Goal: Answer question/provide support: Share knowledge or assist other users

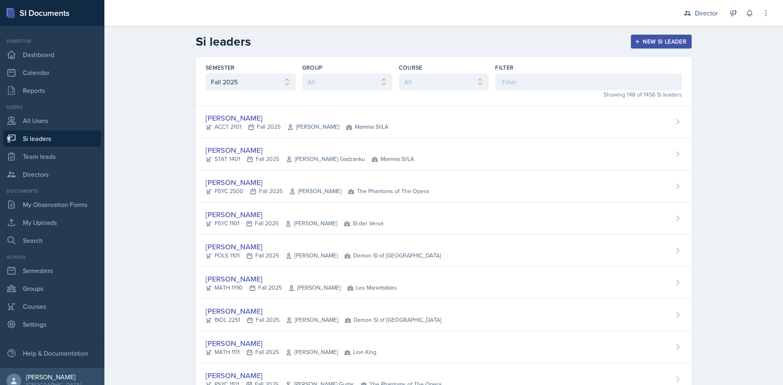
select select "2bed604d-1099-4043-b1bc-2365e8740244"
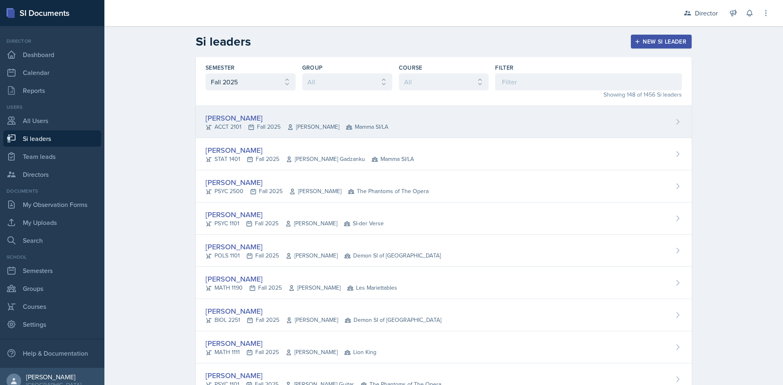
click at [338, 119] on div "[PERSON_NAME]" at bounding box center [296, 117] width 183 height 11
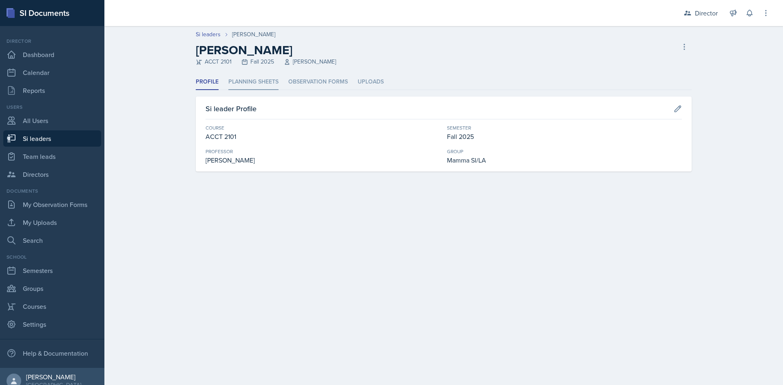
click at [260, 86] on li "Planning Sheets" at bounding box center [253, 82] width 50 height 16
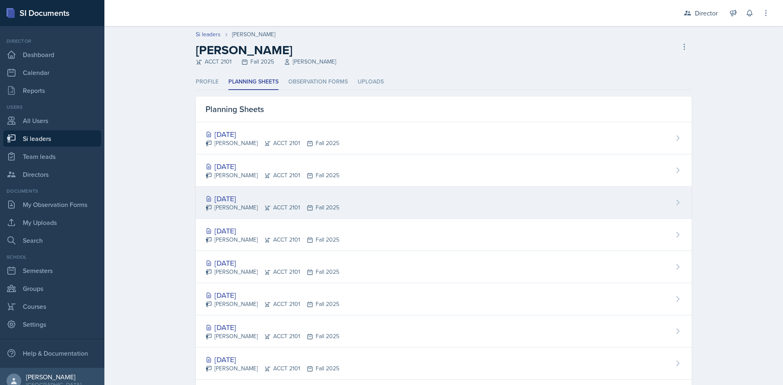
click at [315, 189] on div "Sep 15th, 2025 Becca Adams ACCT 2101 Fall 2025" at bounding box center [444, 203] width 496 height 32
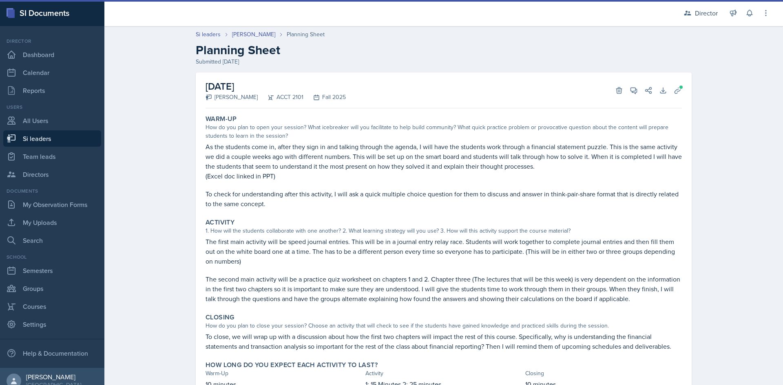
scroll to position [37, 0]
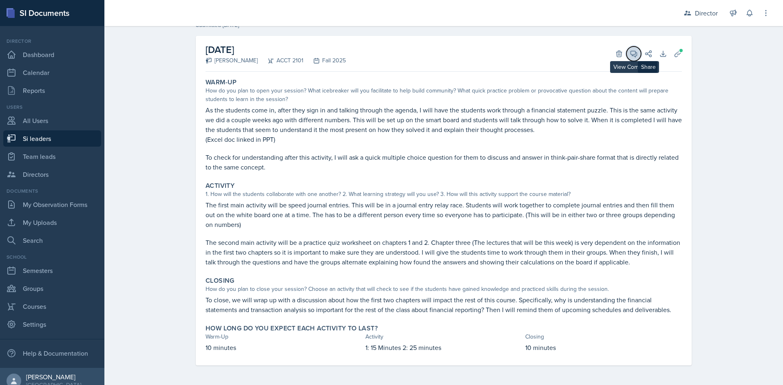
click at [634, 55] on icon at bounding box center [633, 54] width 8 height 8
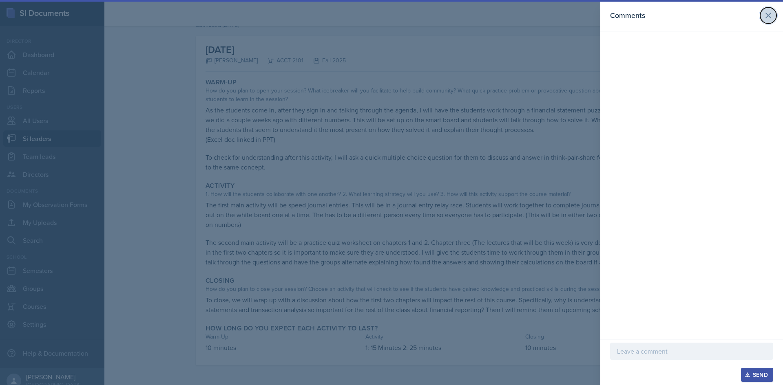
click at [765, 17] on icon at bounding box center [768, 16] width 10 height 10
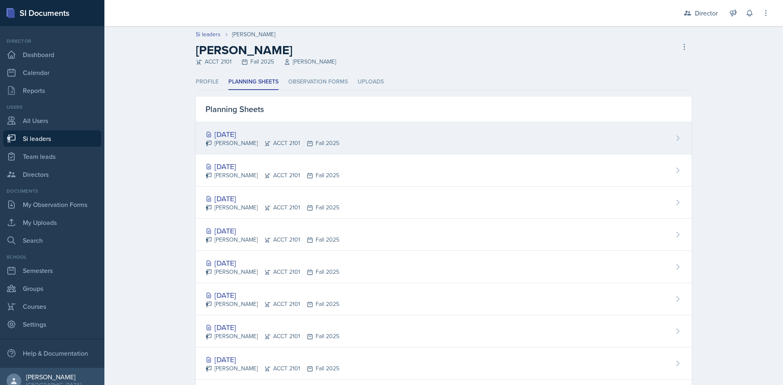
click at [357, 139] on div "Sep 19th, 2025 Becca Adams ACCT 2101 Fall 2025" at bounding box center [444, 138] width 496 height 32
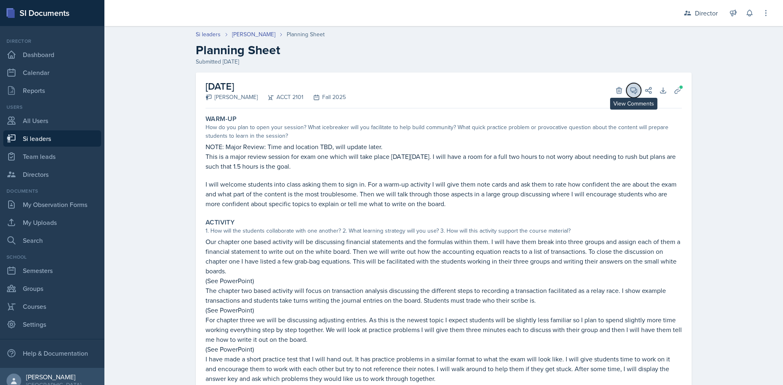
click at [633, 84] on button "View Comments" at bounding box center [633, 90] width 15 height 15
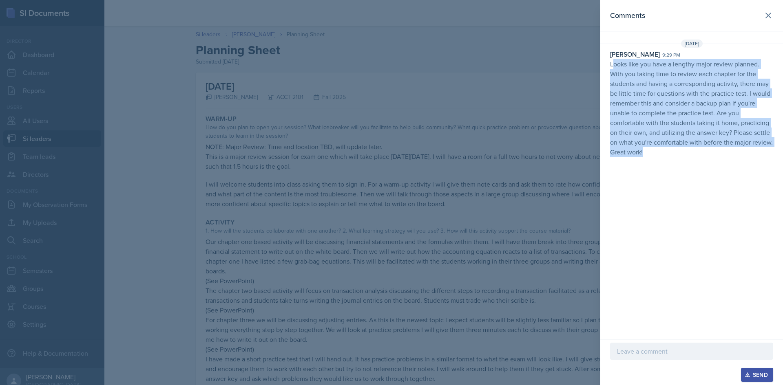
drag, startPoint x: 612, startPoint y: 65, endPoint x: 658, endPoint y: 169, distance: 113.8
click at [658, 169] on div "Comments Sep 15th, 2025 Nakiya Ham-Bloomquist 9:29 pm Looks like you have a len…" at bounding box center [691, 169] width 183 height 339
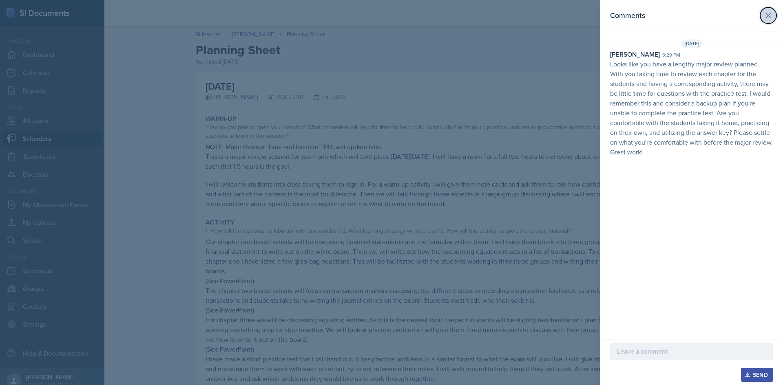
click at [772, 11] on icon at bounding box center [768, 16] width 10 height 10
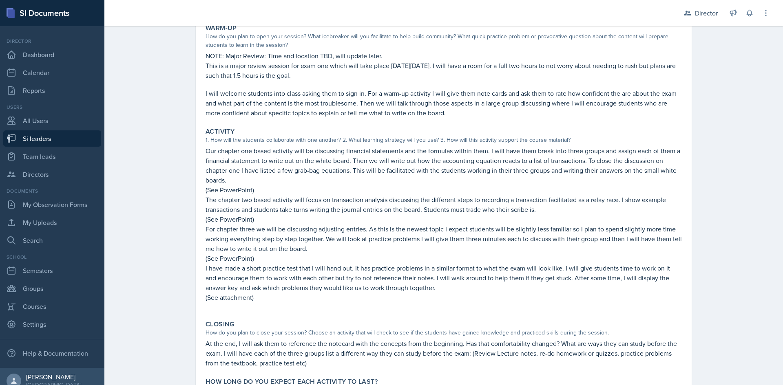
scroll to position [144, 0]
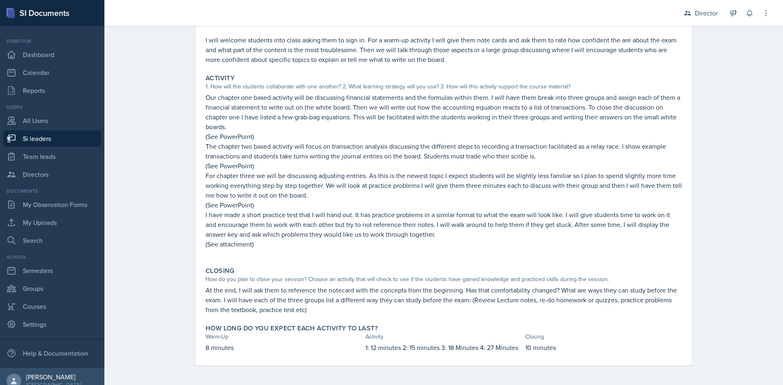
click at [46, 138] on link "Si leaders" at bounding box center [52, 138] width 98 height 16
select select "2bed604d-1099-4043-b1bc-2365e8740244"
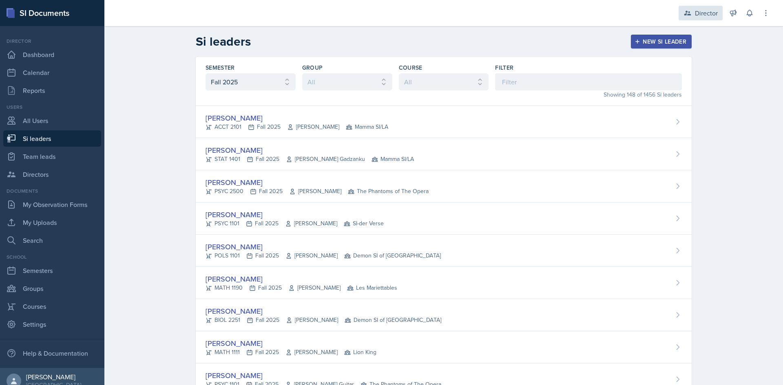
click at [697, 15] on div "Director" at bounding box center [706, 13] width 23 height 10
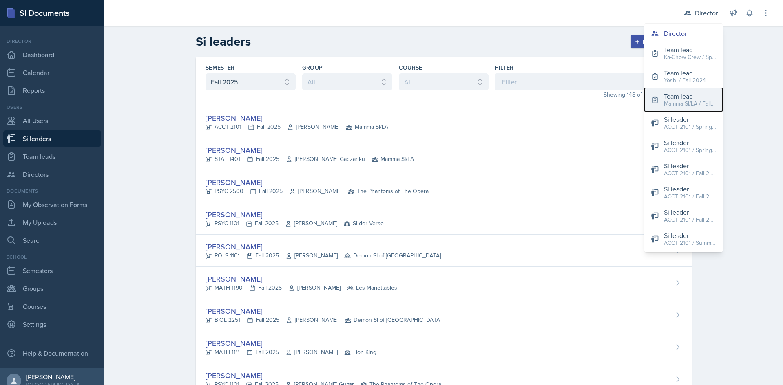
click at [691, 98] on div "Team lead" at bounding box center [690, 96] width 52 height 10
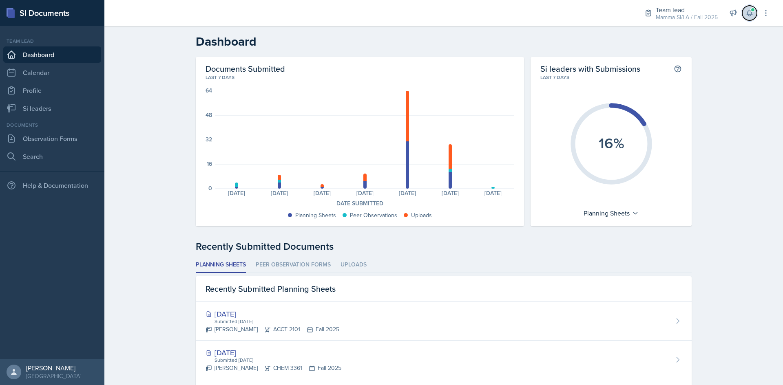
click at [746, 13] on icon at bounding box center [749, 13] width 8 height 8
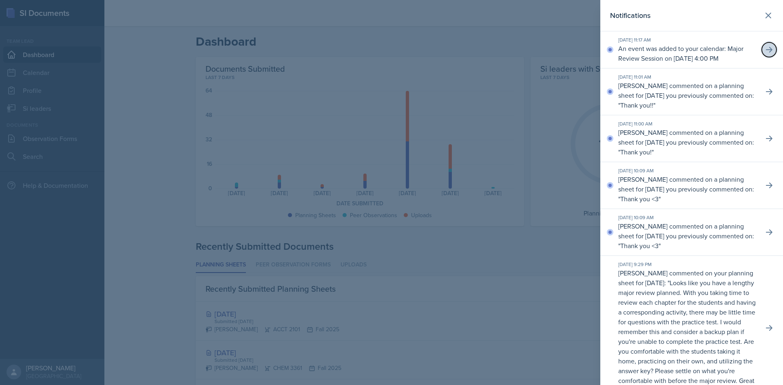
click at [765, 53] on icon at bounding box center [768, 50] width 7 height 6
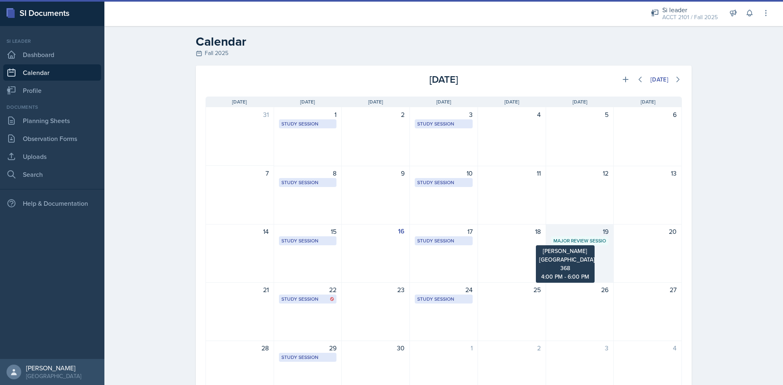
click at [578, 240] on div "Major Review Session" at bounding box center [579, 240] width 53 height 7
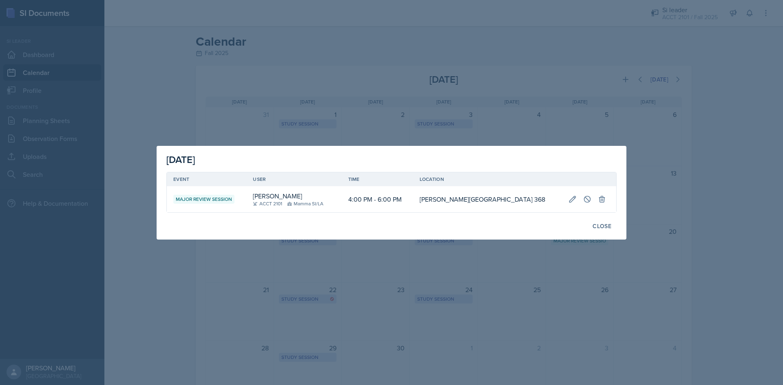
click at [541, 92] on div at bounding box center [391, 192] width 783 height 385
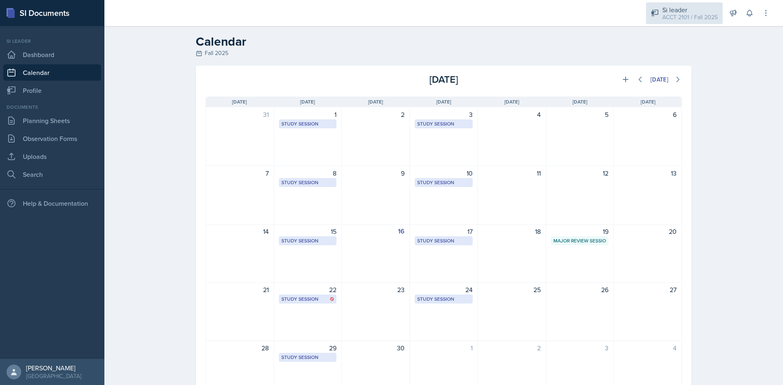
click at [686, 15] on div "ACCT 2101 / Fall 2025" at bounding box center [689, 17] width 55 height 9
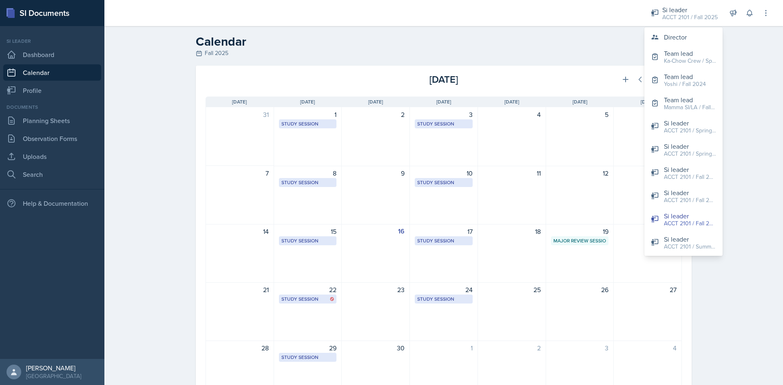
click at [523, 75] on div "Today" at bounding box center [602, 79] width 159 height 15
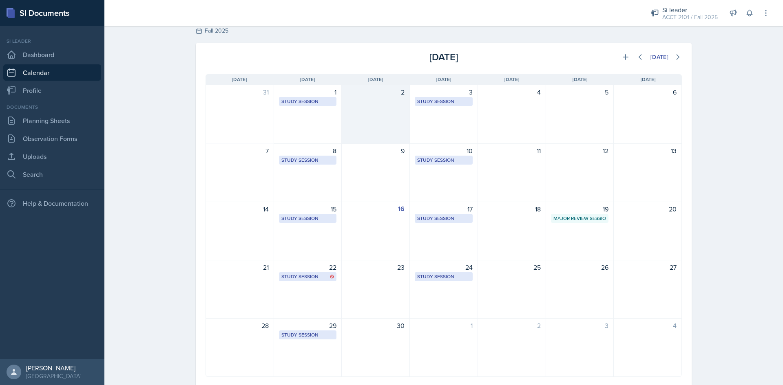
scroll to position [44, 0]
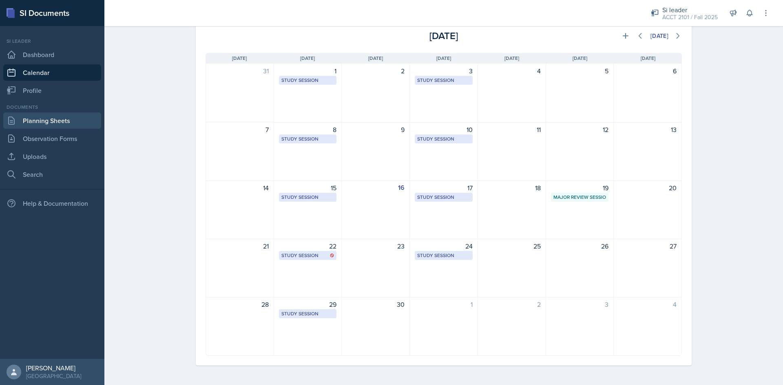
click at [53, 121] on link "Planning Sheets" at bounding box center [52, 120] width 98 height 16
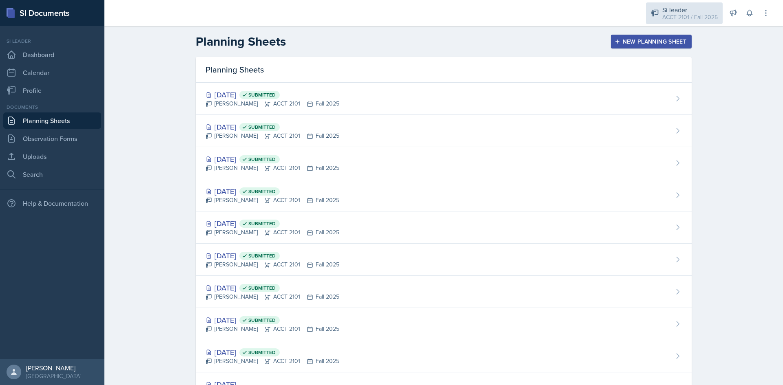
click at [687, 16] on div "ACCT 2101 / Fall 2025" at bounding box center [689, 17] width 55 height 9
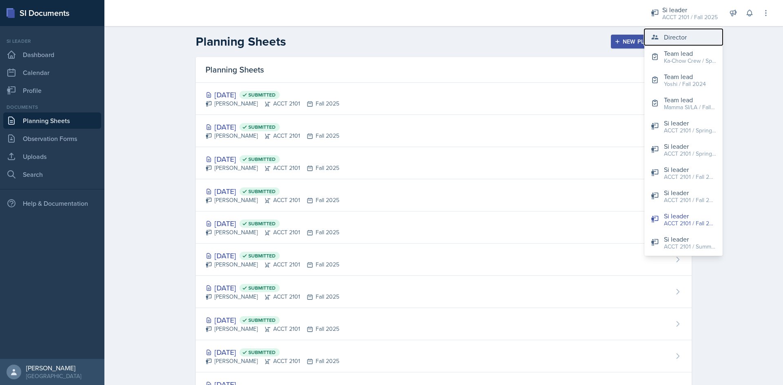
click at [674, 41] on div "Director" at bounding box center [675, 37] width 23 height 10
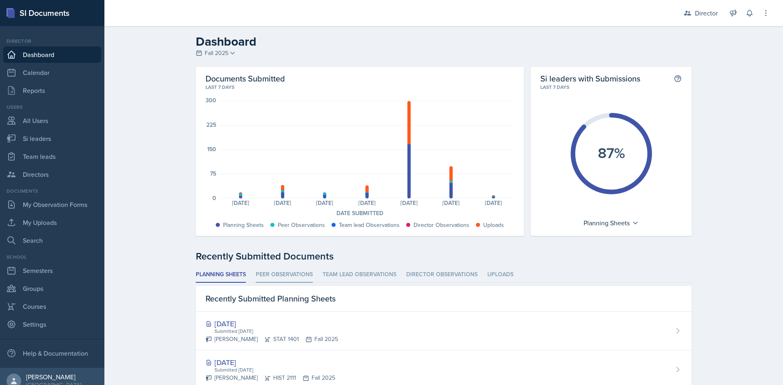
click at [295, 276] on li "Peer Observations" at bounding box center [284, 275] width 57 height 16
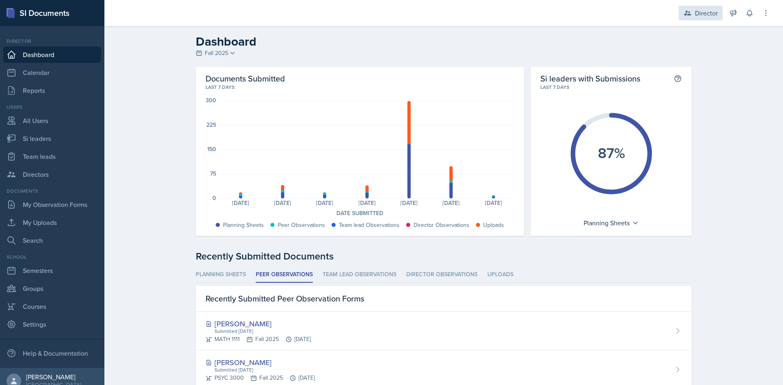
click at [689, 13] on icon at bounding box center [687, 13] width 8 height 8
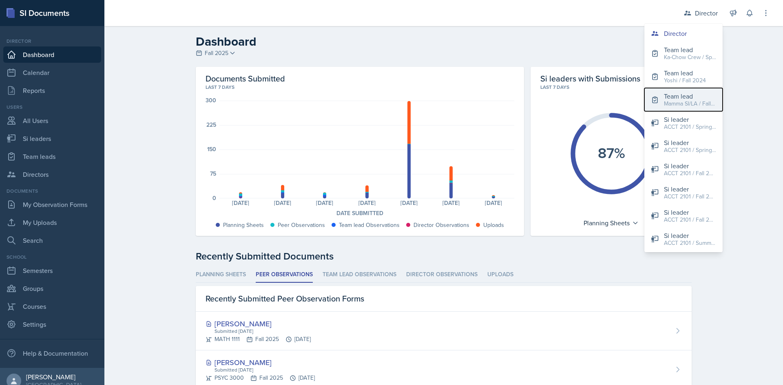
click at [688, 98] on div "Team lead" at bounding box center [690, 96] width 52 height 10
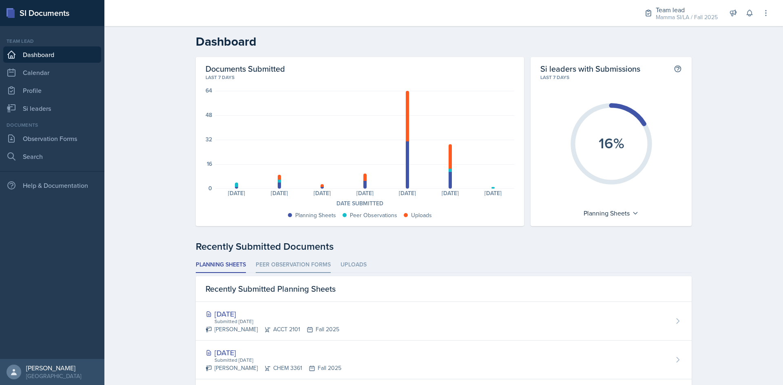
click at [279, 263] on li "Peer Observation Forms" at bounding box center [293, 265] width 75 height 16
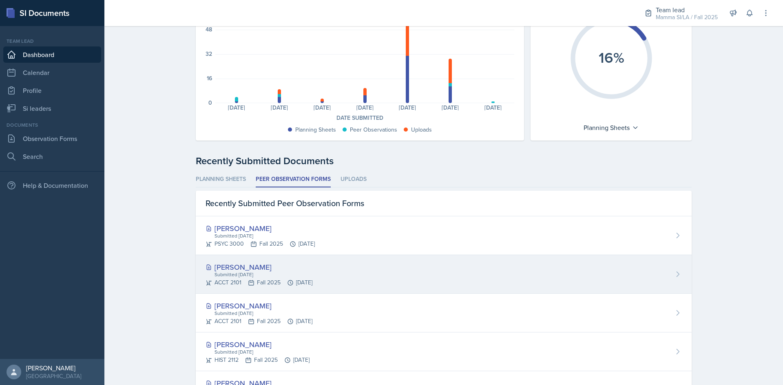
scroll to position [122, 0]
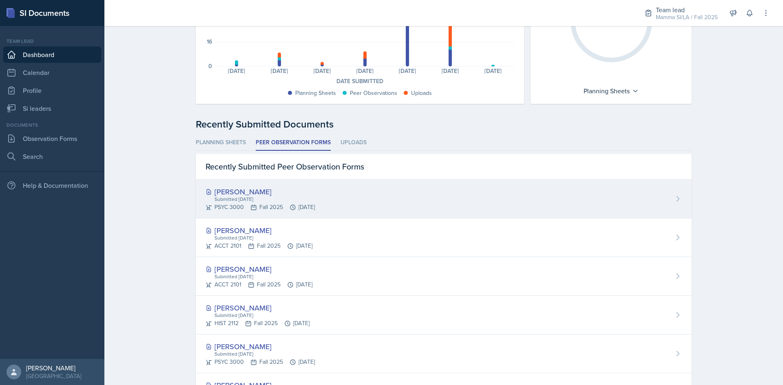
click at [296, 205] on div "PSYC 3000 Fall 2025 [DATE]" at bounding box center [259, 207] width 109 height 9
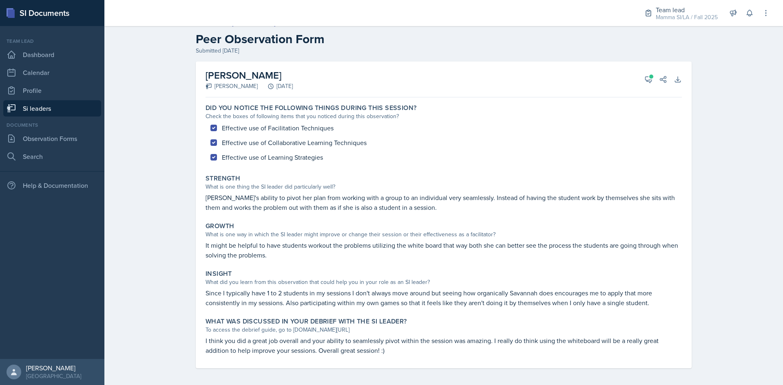
scroll to position [14, 0]
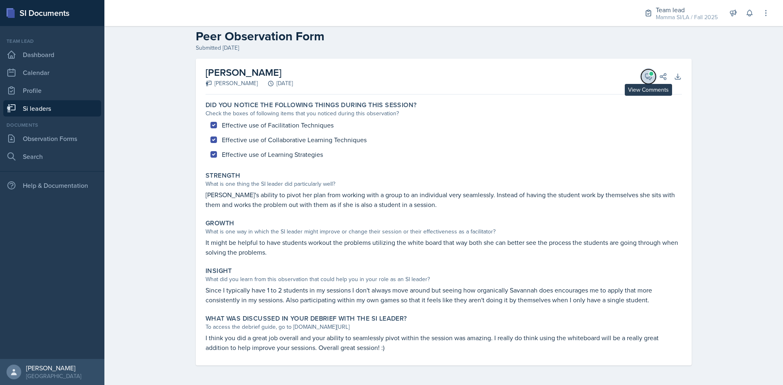
click at [644, 79] on icon at bounding box center [648, 77] width 8 height 8
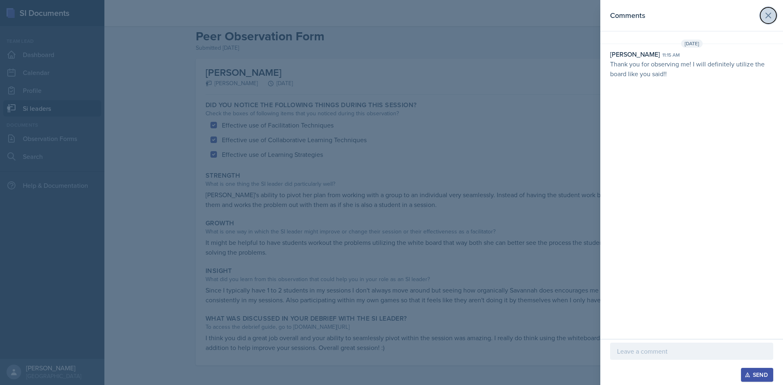
click at [769, 13] on icon at bounding box center [768, 16] width 10 height 10
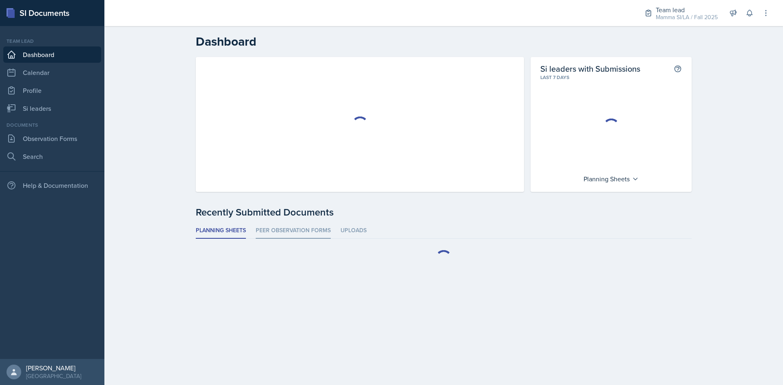
click at [290, 232] on li "Peer Observation Forms" at bounding box center [293, 231] width 75 height 16
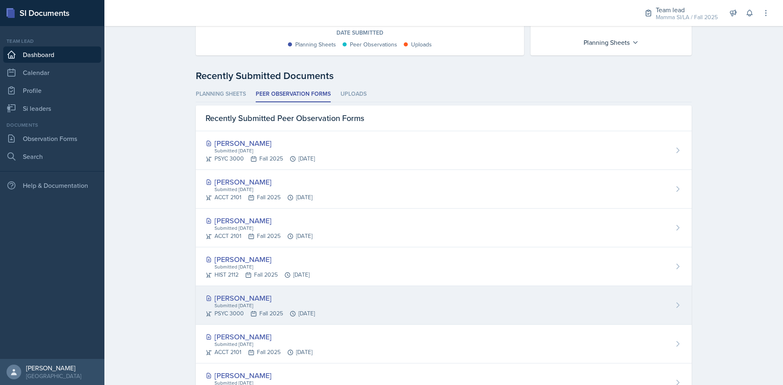
scroll to position [204, 0]
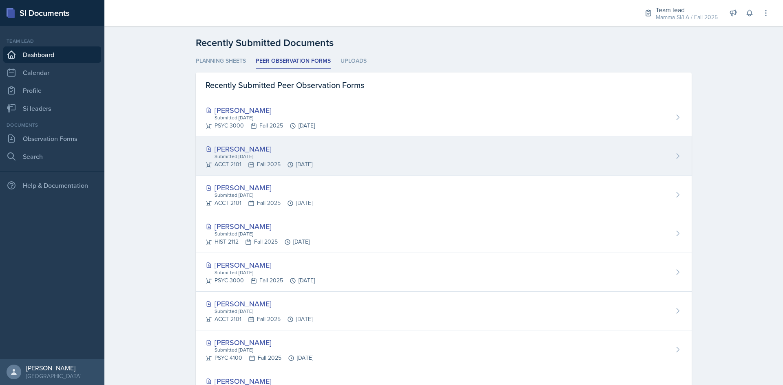
click at [275, 157] on div "Submitted [DATE]" at bounding box center [263, 156] width 99 height 7
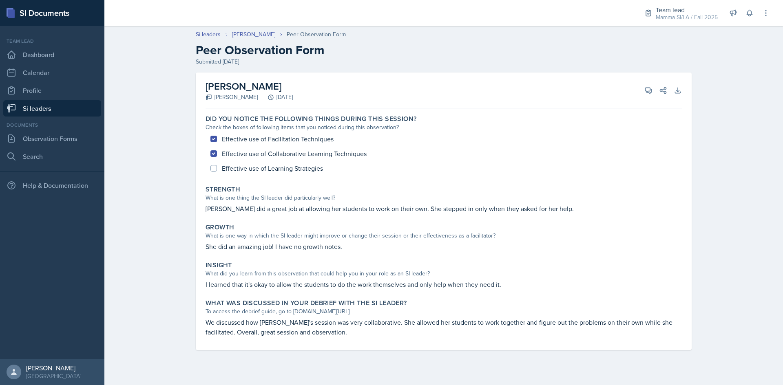
click at [215, 168] on div "Effective use of Facilitation Techniques Effective use of Collaborative Learnin…" at bounding box center [443, 154] width 476 height 44
click at [650, 92] on icon at bounding box center [648, 90] width 8 height 8
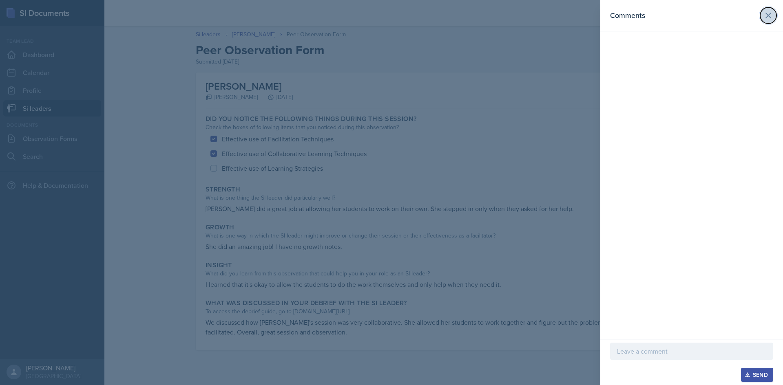
click at [767, 14] on icon at bounding box center [767, 15] width 5 height 5
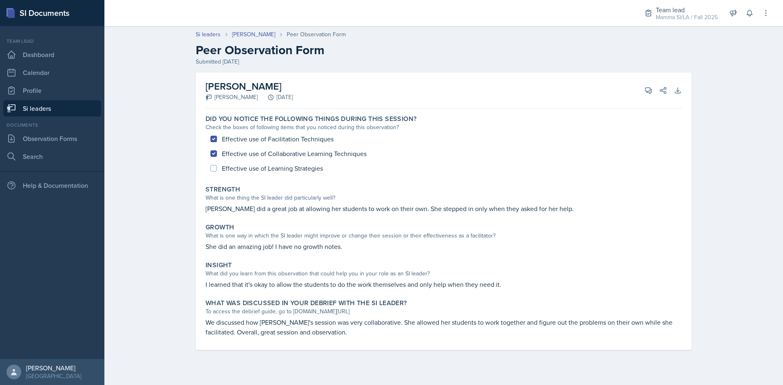
drag, startPoint x: 326, startPoint y: 167, endPoint x: 356, endPoint y: 174, distance: 31.0
click at [356, 174] on div "Effective use of Facilitation Techniques Effective use of Collaborative Learnin…" at bounding box center [443, 154] width 476 height 44
click at [77, 109] on link "Si leaders" at bounding box center [52, 108] width 98 height 16
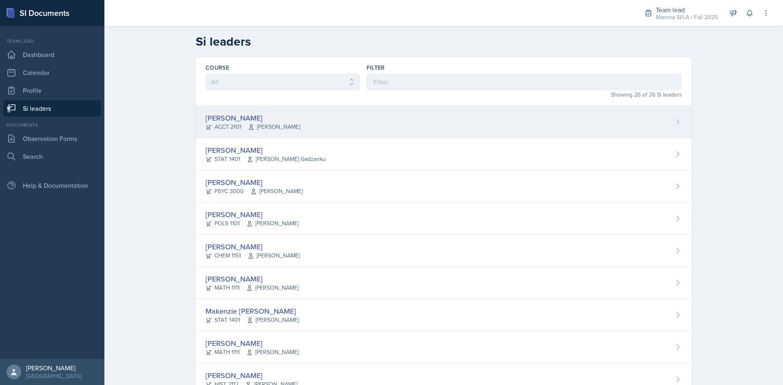
click at [323, 123] on div "[PERSON_NAME] ACCT 2101 [PERSON_NAME]" at bounding box center [444, 122] width 496 height 32
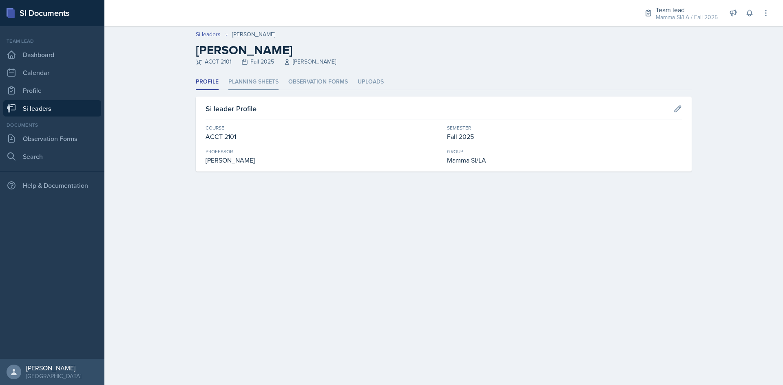
click at [266, 84] on li "Planning Sheets" at bounding box center [253, 82] width 50 height 16
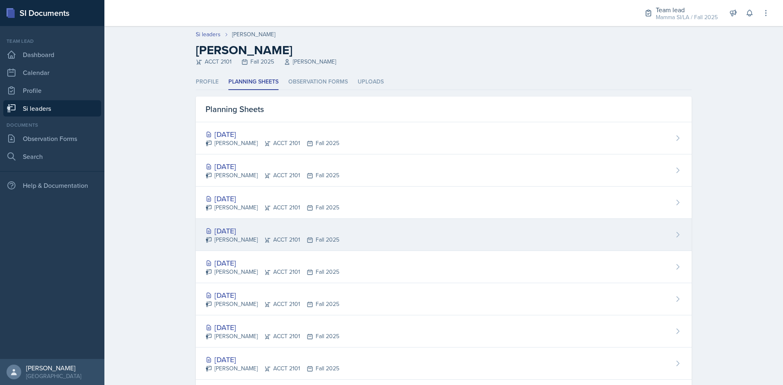
click at [335, 224] on div "[DATE] [PERSON_NAME] ACCT 2101 Fall 2025" at bounding box center [444, 235] width 496 height 32
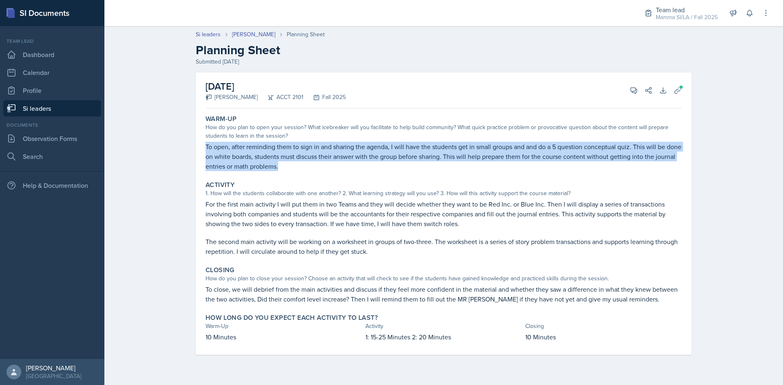
drag, startPoint x: 205, startPoint y: 146, endPoint x: 317, endPoint y: 172, distance: 114.6
click at [317, 172] on div "Warm-Up How do you plan to open your session? What icebreaker will you facilita…" at bounding box center [443, 143] width 483 height 63
click at [327, 166] on p "To open, after reminding them to sign in and sharing the agenda, I will have th…" at bounding box center [443, 156] width 476 height 29
drag, startPoint x: 327, startPoint y: 166, endPoint x: 205, endPoint y: 147, distance: 123.3
click at [205, 147] on p "To open, after reminding them to sign in and sharing the agenda, I will have th…" at bounding box center [443, 156] width 476 height 29
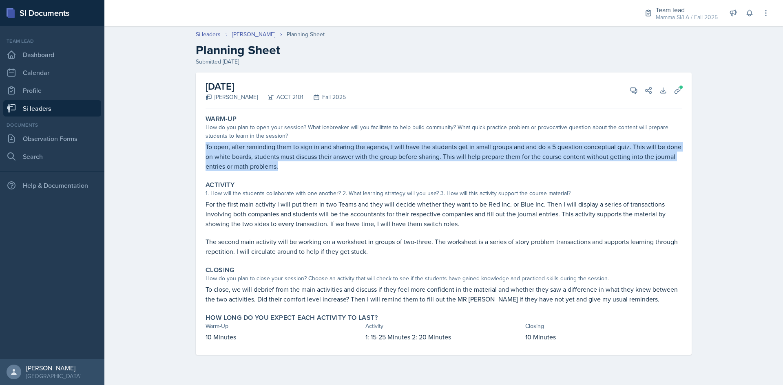
click at [205, 147] on p "To open, after reminding them to sign in and sharing the agenda, I will have th…" at bounding box center [443, 156] width 476 height 29
drag, startPoint x: 205, startPoint y: 147, endPoint x: 337, endPoint y: 172, distance: 133.6
click at [337, 172] on div "Warm-Up How do you plan to open your session? What icebreaker will you facilita…" at bounding box center [443, 143] width 483 height 63
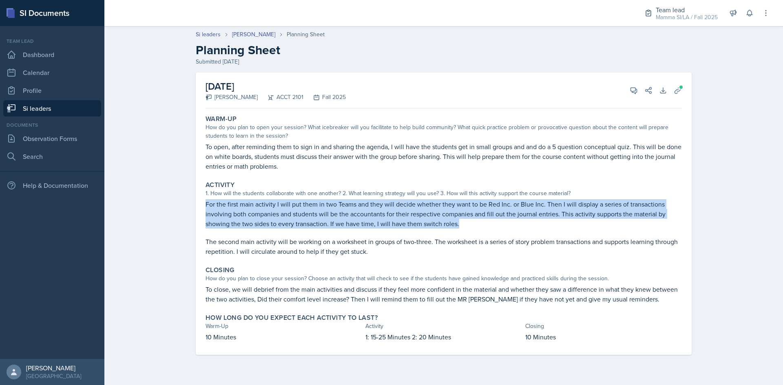
drag, startPoint x: 203, startPoint y: 205, endPoint x: 469, endPoint y: 232, distance: 267.0
click at [469, 232] on div "Activity 1. How will the students collaborate with one another? 2. What learnin…" at bounding box center [443, 219] width 483 height 82
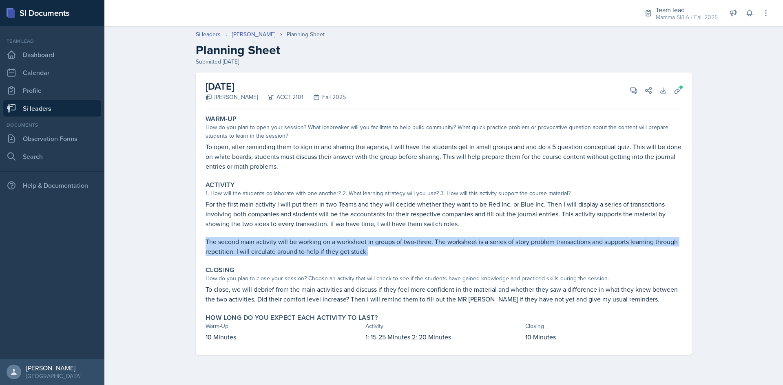
drag, startPoint x: 207, startPoint y: 240, endPoint x: 414, endPoint y: 258, distance: 208.6
click at [414, 258] on div "Activity 1. How will the students collaborate with one another? 2. What learnin…" at bounding box center [443, 219] width 483 height 82
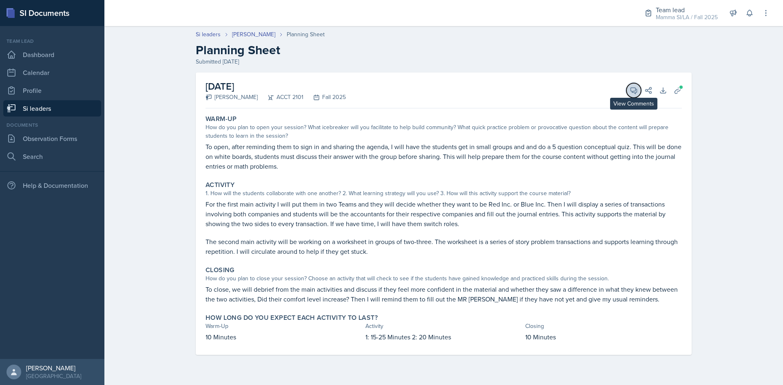
click at [632, 88] on icon at bounding box center [634, 91] width 6 height 6
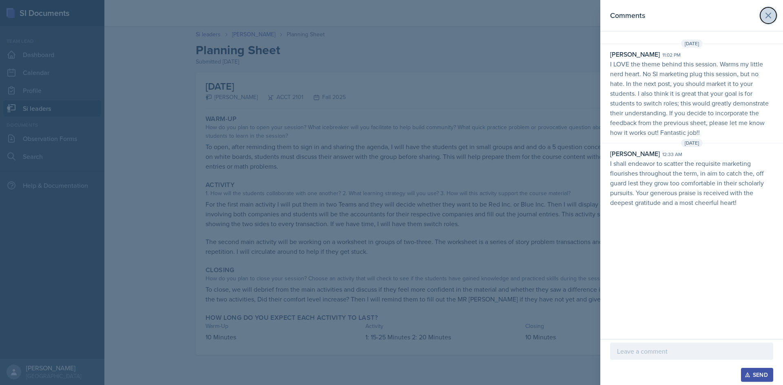
click at [772, 13] on icon at bounding box center [768, 16] width 10 height 10
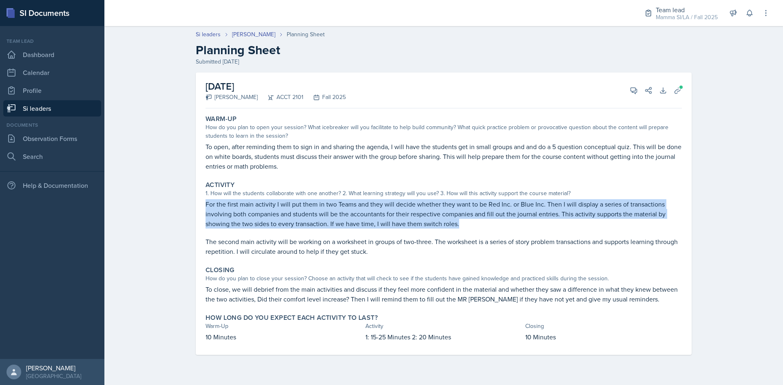
drag, startPoint x: 463, startPoint y: 227, endPoint x: 204, endPoint y: 200, distance: 260.2
click at [204, 200] on div "Activity 1. How will the students collaborate with one another? 2. What learnin…" at bounding box center [443, 219] width 483 height 82
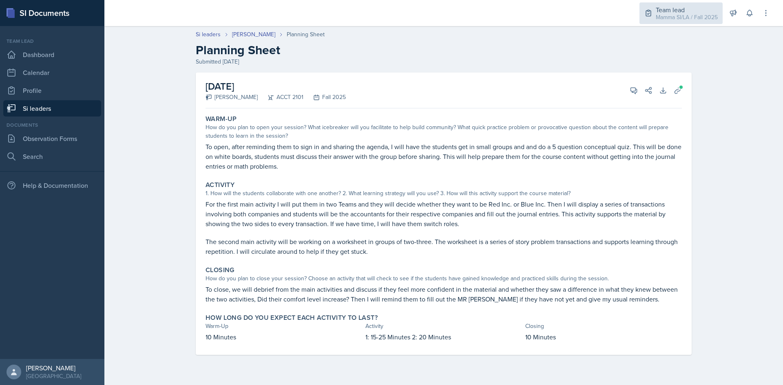
click at [683, 15] on div "Mamma SI/LA / Fall 2025" at bounding box center [686, 17] width 62 height 9
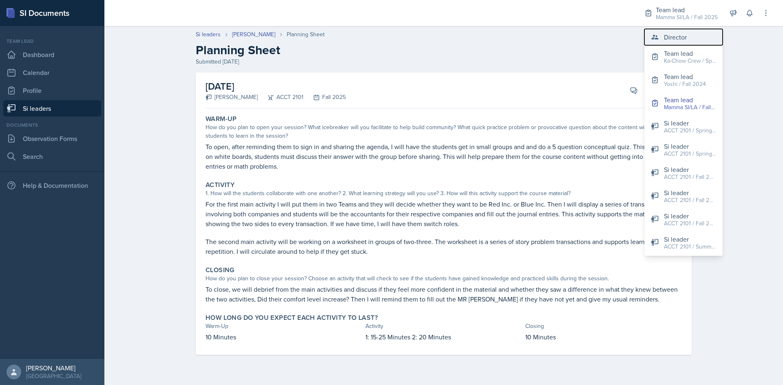
click at [670, 32] on div "Director" at bounding box center [675, 37] width 23 height 10
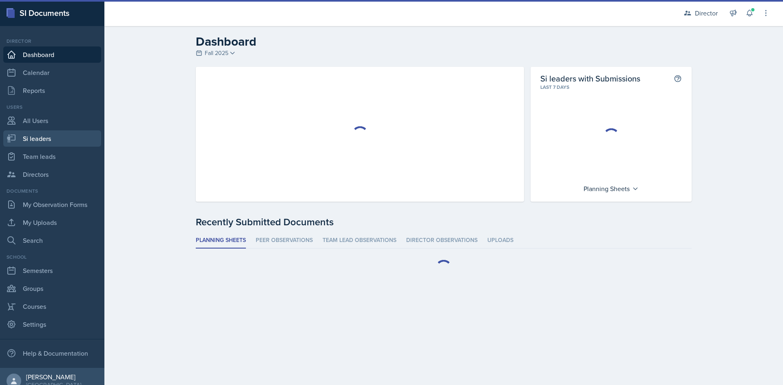
click at [35, 142] on link "Si leaders" at bounding box center [52, 138] width 98 height 16
select select "2bed604d-1099-4043-b1bc-2365e8740244"
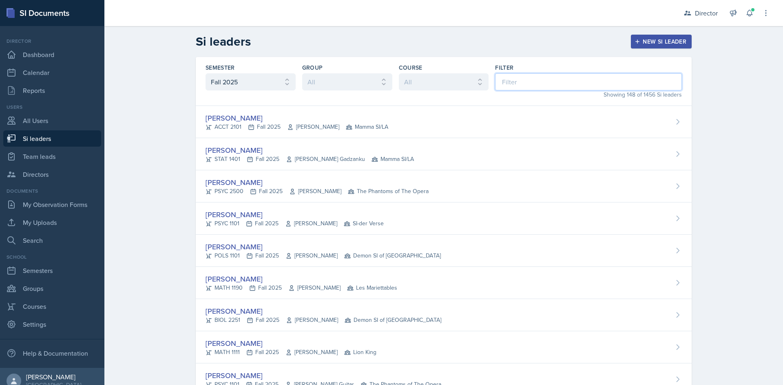
click at [529, 81] on input at bounding box center [588, 81] width 187 height 17
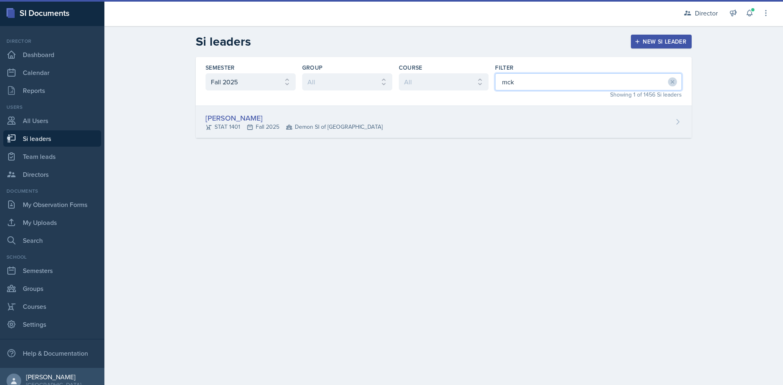
type input "mck"
click at [496, 123] on div "[PERSON_NAME] STAT 1401 Fall 2025 Demon SI of [GEOGRAPHIC_DATA]" at bounding box center [444, 122] width 496 height 32
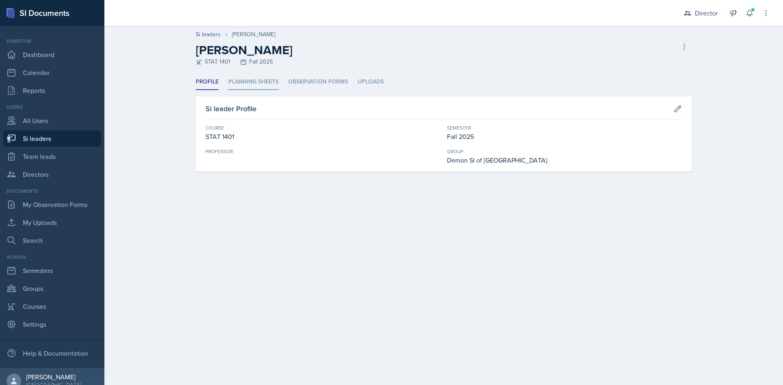
click at [268, 78] on li "Planning Sheets" at bounding box center [253, 82] width 50 height 16
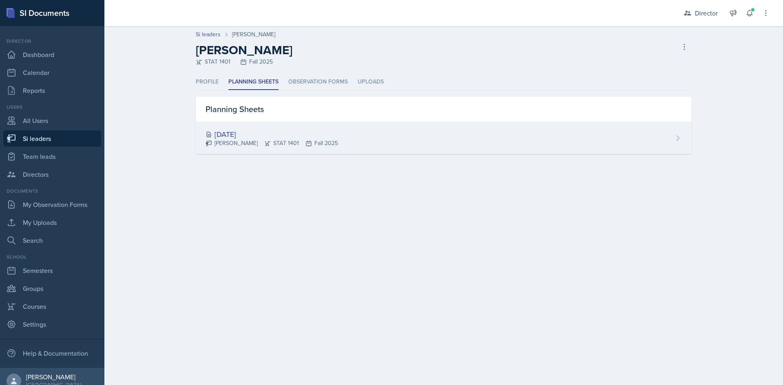
click at [299, 137] on div "[DATE]" at bounding box center [271, 134] width 132 height 11
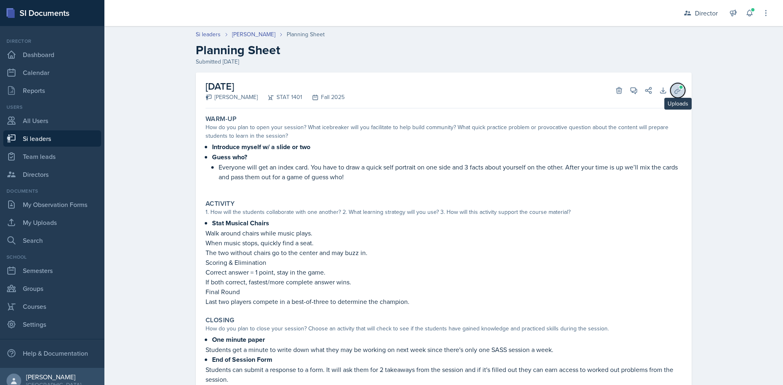
click at [678, 85] on span at bounding box center [680, 87] width 5 height 5
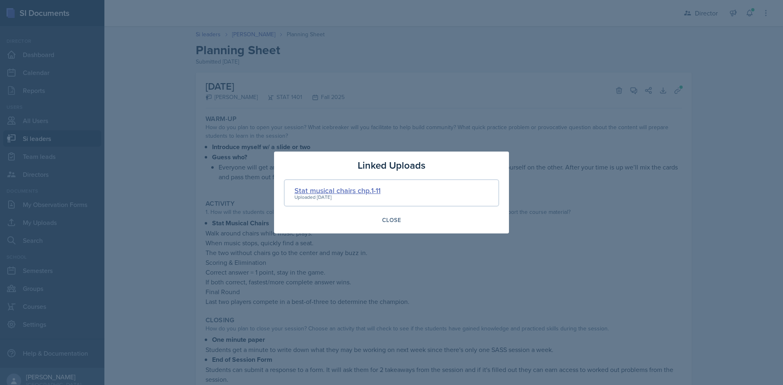
click at [329, 191] on div "Stat musical chairs chp.1-11" at bounding box center [337, 190] width 86 height 11
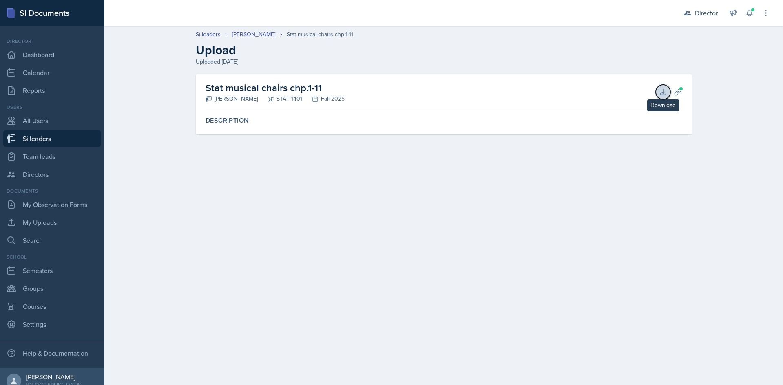
click at [661, 91] on icon at bounding box center [663, 92] width 8 height 8
click at [752, 9] on span at bounding box center [752, 9] width 5 height 5
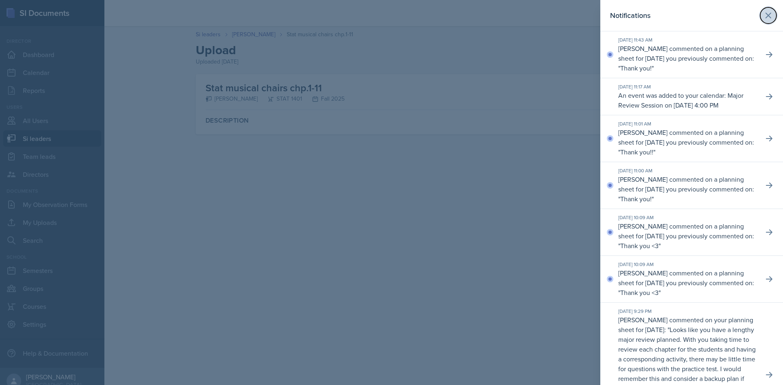
click at [768, 16] on button at bounding box center [768, 15] width 16 height 16
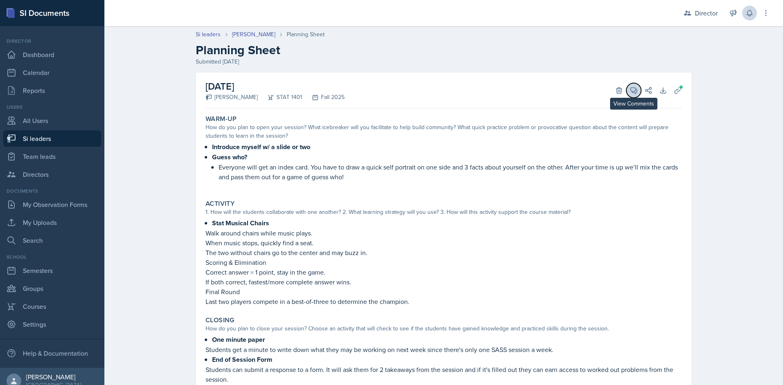
click at [631, 93] on icon at bounding box center [634, 91] width 6 height 6
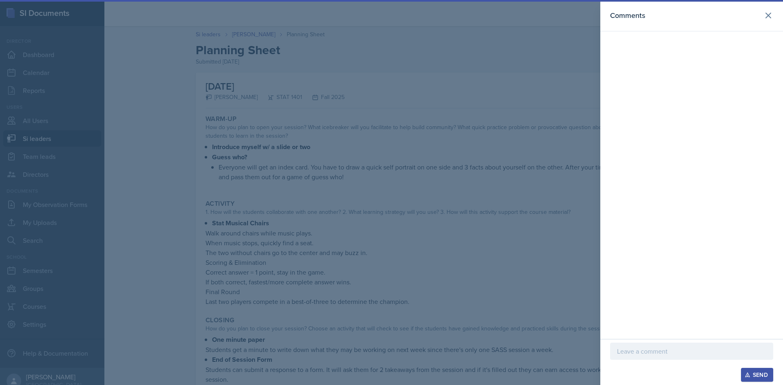
click at [408, 274] on div at bounding box center [391, 192] width 783 height 385
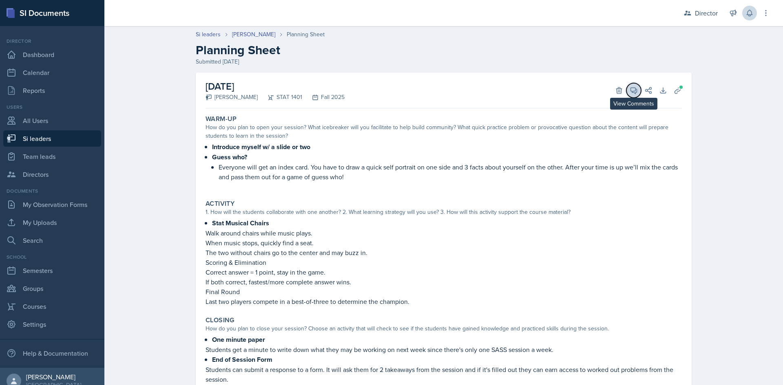
click at [631, 89] on icon at bounding box center [633, 90] width 8 height 8
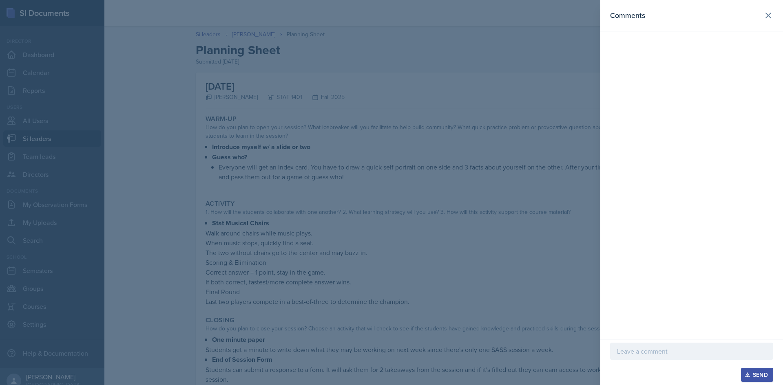
click at [638, 347] on p at bounding box center [691, 351] width 149 height 10
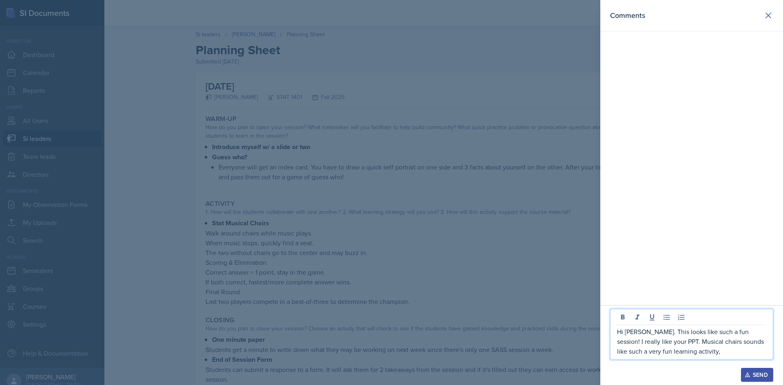
click at [716, 354] on p "Hi [PERSON_NAME]. This looks like such a fun session! I really like your PPT. M…" at bounding box center [691, 341] width 149 height 29
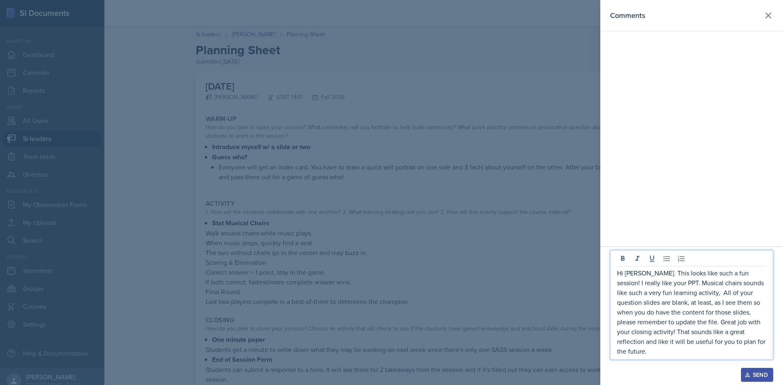
click at [750, 374] on div "Send" at bounding box center [757, 375] width 22 height 7
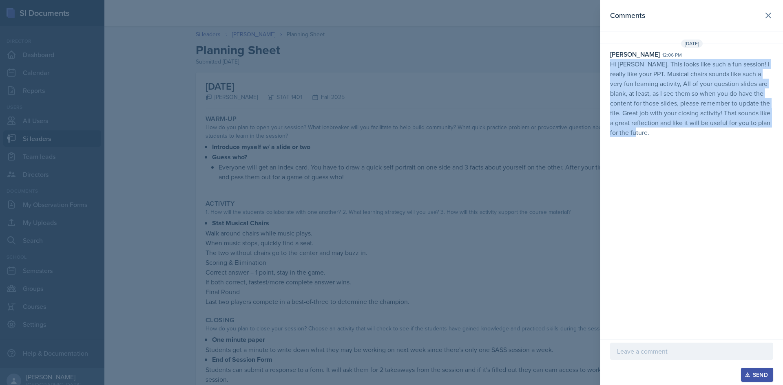
drag, startPoint x: 657, startPoint y: 137, endPoint x: 608, endPoint y: 62, distance: 90.0
click at [608, 62] on div "[DATE] [PERSON_NAME] 12:06 pm Hi [PERSON_NAME]. This looks like such a fun sess…" at bounding box center [691, 90] width 183 height 101
copy p "Hi [PERSON_NAME]. This looks like such a fun session! I really like your PPT. M…"
click at [765, 16] on icon at bounding box center [768, 16] width 10 height 10
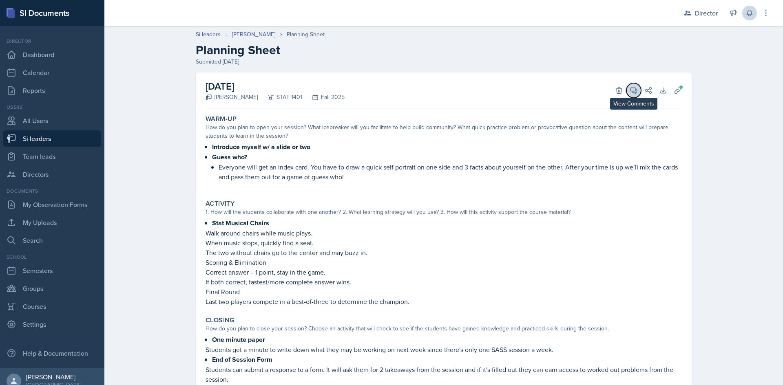
click at [634, 88] on span at bounding box center [636, 88] width 4 height 4
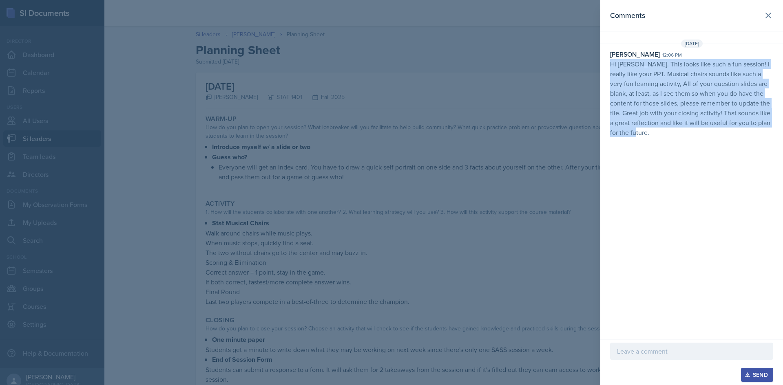
copy p "Hi [PERSON_NAME]. This looks like such a fun session! I really like your PPT. M…"
click at [702, 127] on p "Hi [PERSON_NAME]. This looks like such a fun session! I really like your PPT. M…" at bounding box center [691, 98] width 163 height 78
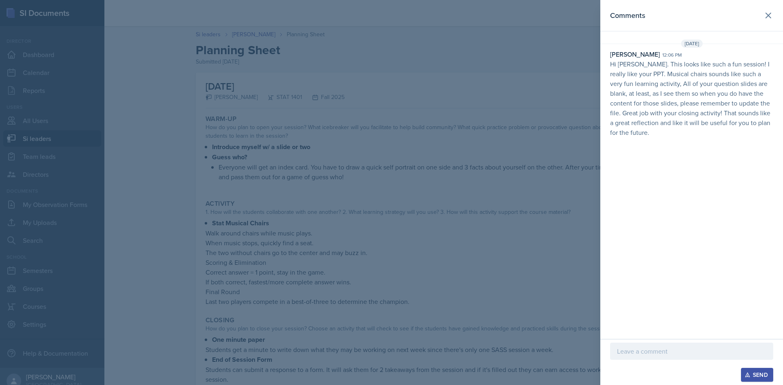
click at [774, 9] on header "Comments" at bounding box center [691, 15] width 183 height 31
click at [770, 13] on icon at bounding box center [767, 15] width 5 height 5
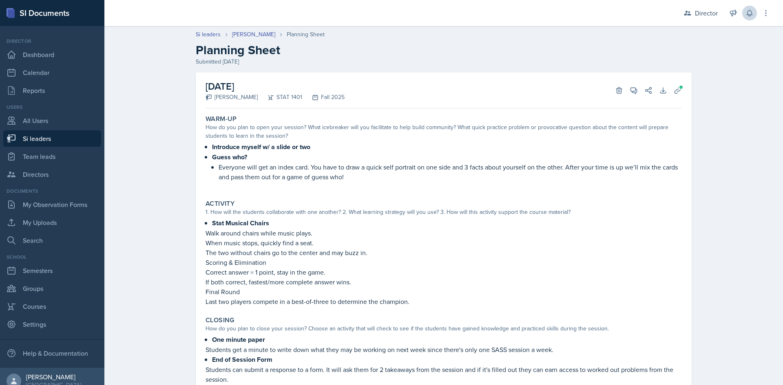
click at [33, 140] on link "Si leaders" at bounding box center [52, 138] width 98 height 16
select select "2bed604d-1099-4043-b1bc-2365e8740244"
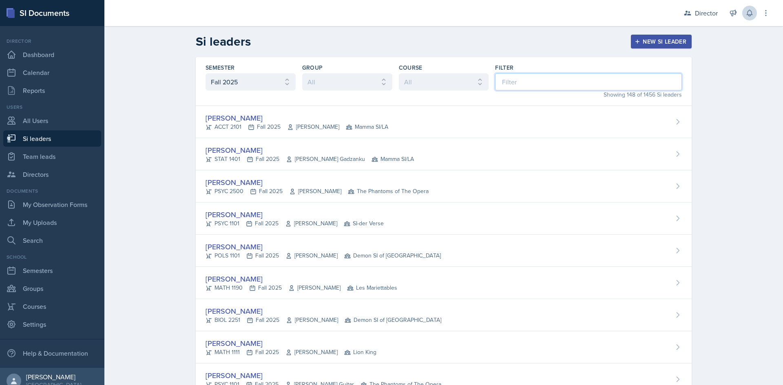
click at [538, 86] on input at bounding box center [588, 81] width 187 height 17
click at [51, 139] on link "Si leaders" at bounding box center [52, 138] width 98 height 16
click at [516, 83] on input at bounding box center [588, 81] width 187 height 17
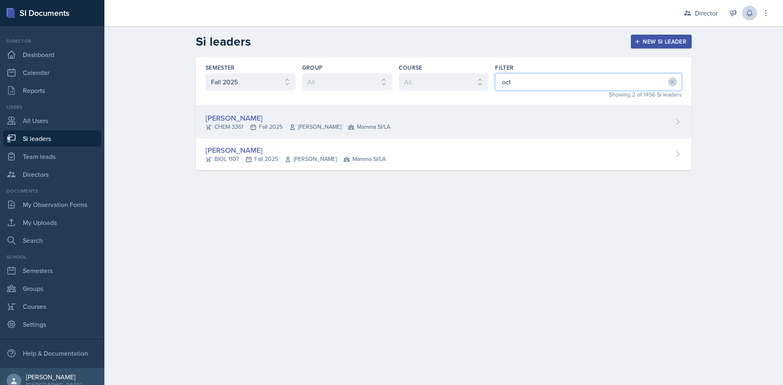
type input "oct"
click at [449, 121] on div "[PERSON_NAME] CHEM 3361 Fall 2025 [PERSON_NAME] Mamma SI/LA" at bounding box center [444, 122] width 496 height 32
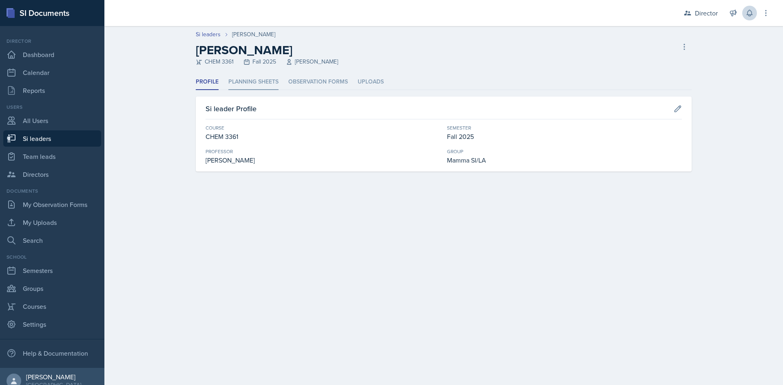
click at [260, 81] on li "Planning Sheets" at bounding box center [253, 82] width 50 height 16
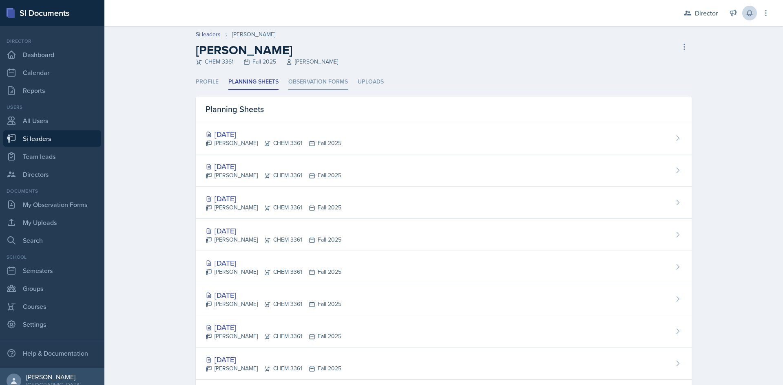
click at [319, 83] on li "Observation Forms" at bounding box center [318, 82] width 60 height 16
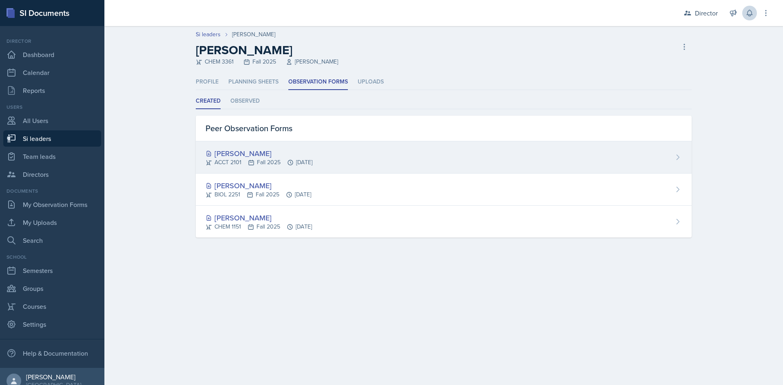
click at [292, 157] on div "[PERSON_NAME]" at bounding box center [258, 153] width 107 height 11
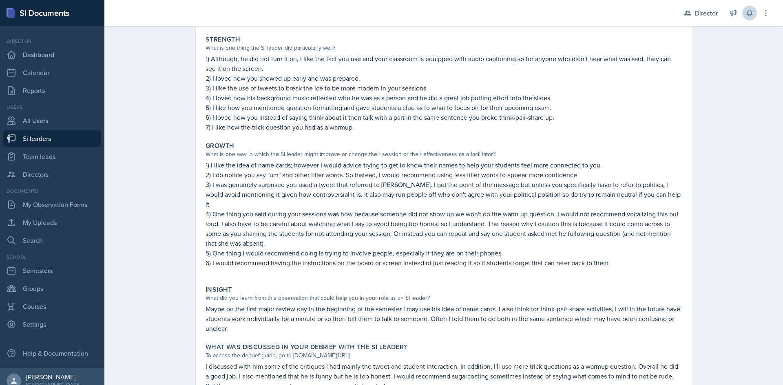
scroll to position [179, 0]
